Goal: Transaction & Acquisition: Purchase product/service

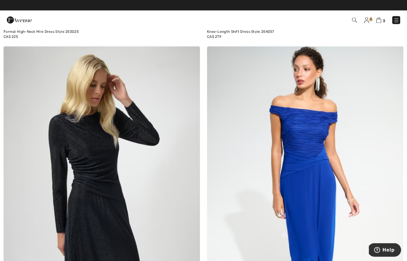
scroll to position [1618, 0]
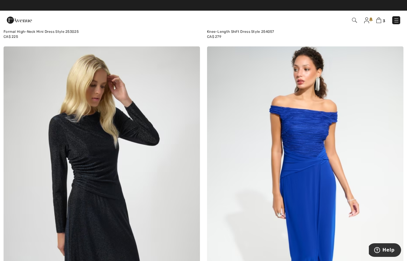
click at [379, 22] on img at bounding box center [378, 20] width 5 height 6
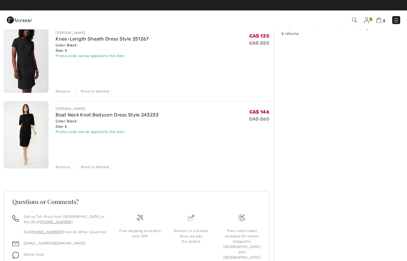
scroll to position [128, 0]
click at [33, 136] on img at bounding box center [26, 134] width 45 height 67
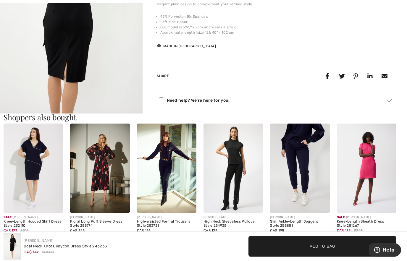
scroll to position [277, 0]
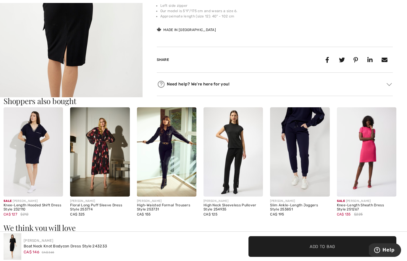
click at [376, 165] on img at bounding box center [366, 151] width 59 height 89
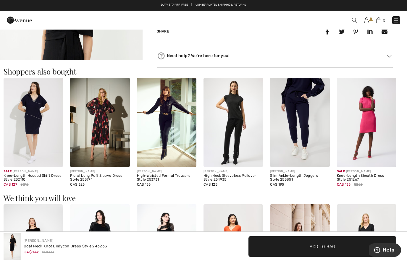
click at [365, 133] on img at bounding box center [366, 122] width 59 height 89
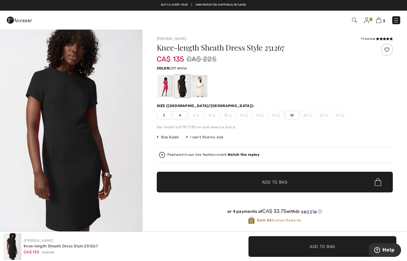
click at [200, 89] on div at bounding box center [198, 86] width 15 height 22
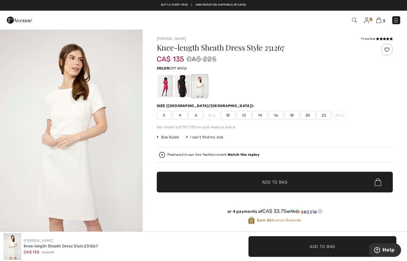
click at [196, 118] on span "6" at bounding box center [196, 115] width 15 height 9
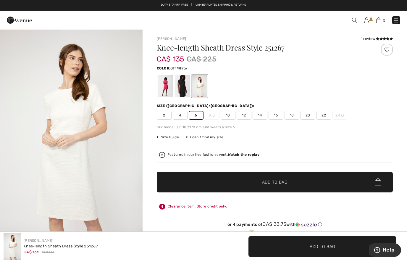
click at [91, 129] on img "1 / 4" at bounding box center [71, 135] width 142 height 213
click at [17, 15] on img at bounding box center [19, 20] width 25 height 12
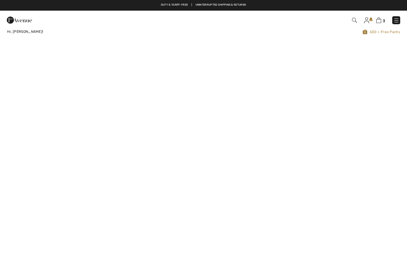
checkbox input "true"
click at [381, 21] on img at bounding box center [378, 20] width 5 height 6
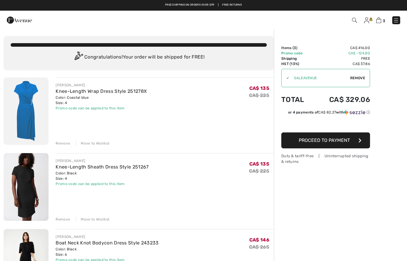
click at [98, 92] on link "Knee-Length Wrap Dress Style 251278X" at bounding box center [101, 91] width 91 height 6
click at [33, 104] on img at bounding box center [26, 110] width 45 height 67
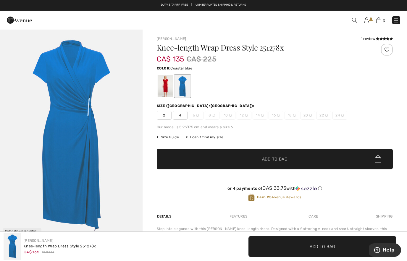
click at [165, 89] on div at bounding box center [164, 86] width 15 height 22
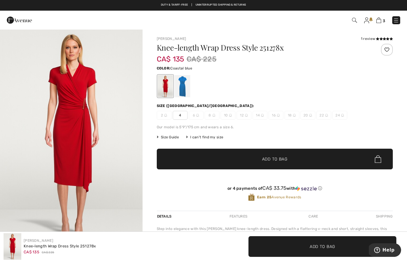
click at [181, 90] on div at bounding box center [181, 86] width 15 height 22
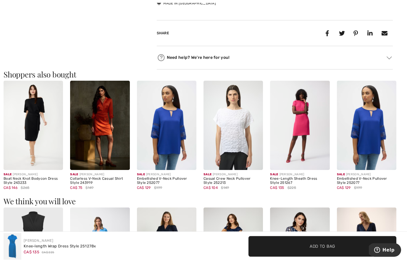
scroll to position [289, 0]
click at [111, 125] on img at bounding box center [99, 125] width 59 height 89
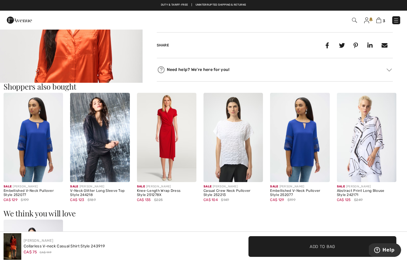
scroll to position [485, 0]
